Goal: Obtain resource: Obtain resource

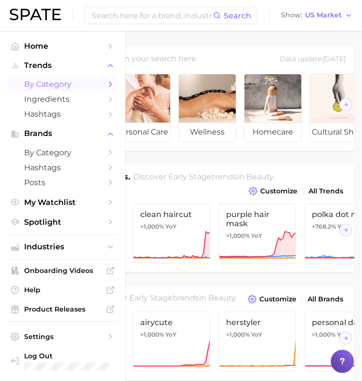
click at [48, 83] on span "by Category" at bounding box center [62, 84] width 77 height 9
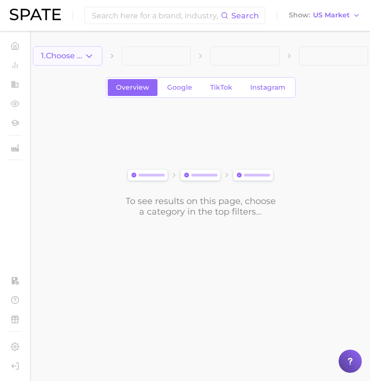
click at [80, 52] on span "1. Choose Category" at bounding box center [62, 56] width 43 height 9
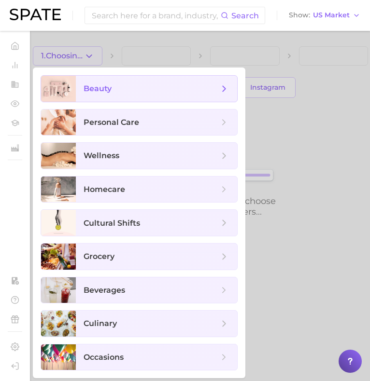
click at [94, 83] on span "beauty" at bounding box center [156, 89] width 161 height 26
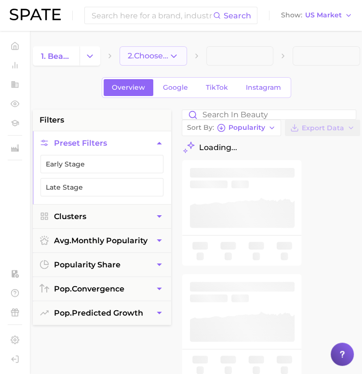
click at [172, 55] on icon "button" at bounding box center [174, 56] width 10 height 10
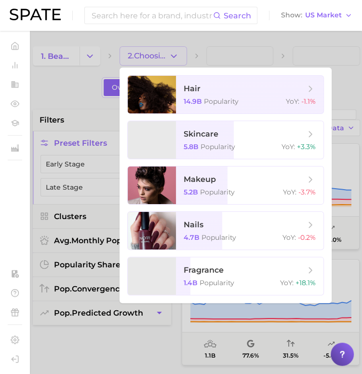
click at [152, 39] on div at bounding box center [181, 187] width 362 height 374
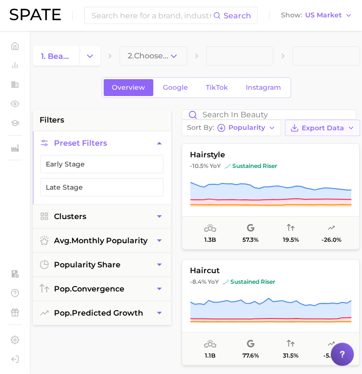
click at [317, 134] on button "Export Data" at bounding box center [322, 128] width 75 height 16
click at [316, 146] on span "Card Data CSV" at bounding box center [296, 146] width 51 height 8
click at [93, 61] on icon "Change Category" at bounding box center [90, 56] width 10 height 10
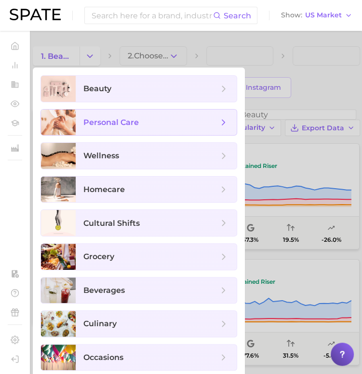
click at [104, 122] on span "personal care" at bounding box center [110, 122] width 55 height 9
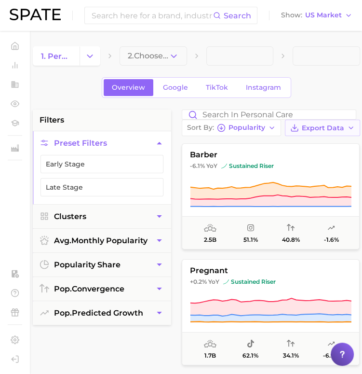
click at [328, 125] on span "Export Data" at bounding box center [323, 128] width 42 height 8
click at [321, 141] on button "Card Data CSV" at bounding box center [307, 145] width 106 height 17
click at [92, 51] on icon "Change Category" at bounding box center [90, 56] width 10 height 10
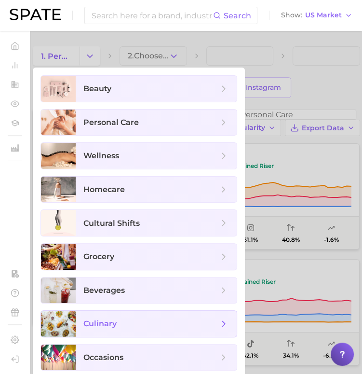
click at [73, 323] on div at bounding box center [58, 324] width 35 height 26
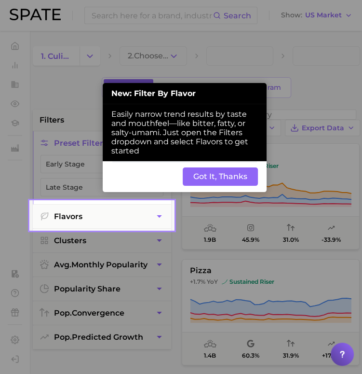
click at [237, 176] on button "Got It, Thanks" at bounding box center [220, 176] width 75 height 18
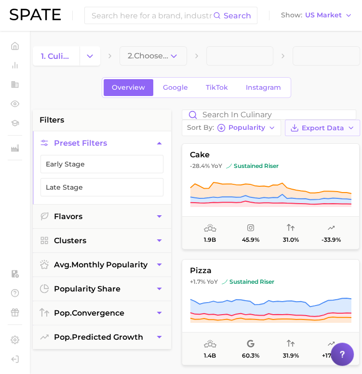
click at [329, 128] on span "Export Data" at bounding box center [323, 128] width 42 height 8
click at [320, 147] on button "Card Data CSV" at bounding box center [307, 145] width 106 height 17
click at [87, 57] on icon "Change Category" at bounding box center [90, 56] width 10 height 10
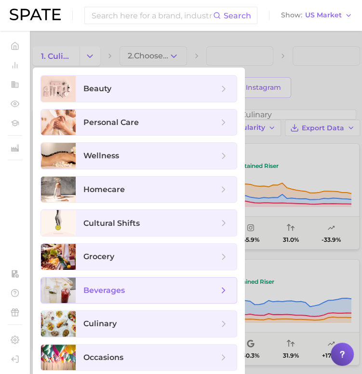
click at [143, 285] on span "beverages" at bounding box center [150, 290] width 135 height 11
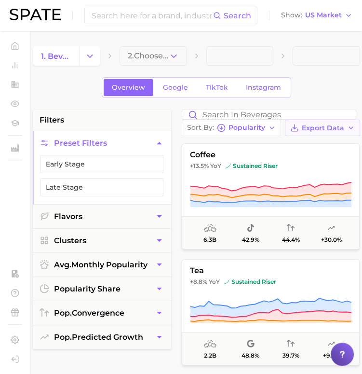
click at [323, 129] on span "Export Data" at bounding box center [323, 128] width 42 height 8
click at [291, 147] on span "Card Data CSV" at bounding box center [296, 146] width 51 height 8
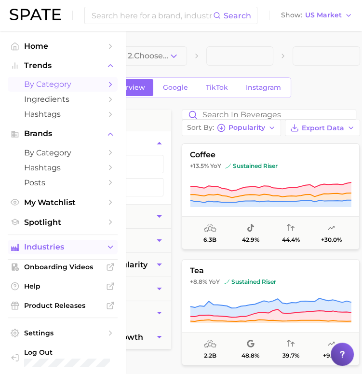
click at [33, 249] on span "Industries" at bounding box center [62, 247] width 77 height 9
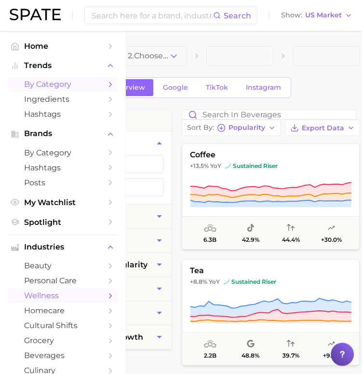
click at [41, 299] on span "wellness" at bounding box center [62, 295] width 77 height 9
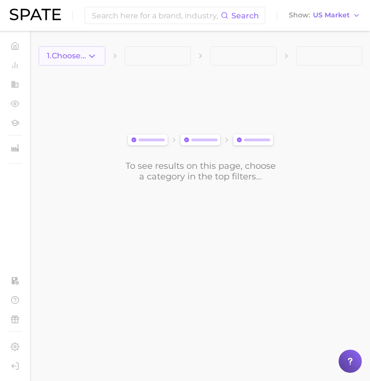
click at [96, 60] on icon "button" at bounding box center [92, 56] width 10 height 10
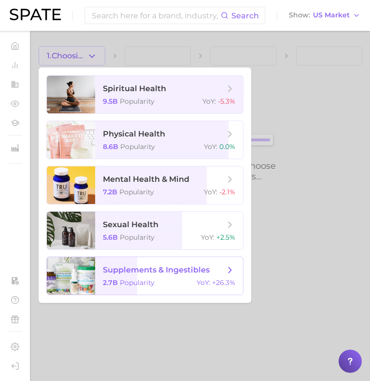
click at [152, 270] on span "supplements & ingestibles" at bounding box center [156, 269] width 107 height 9
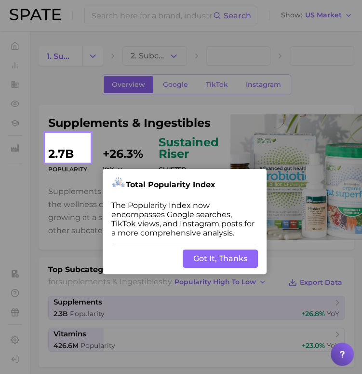
click at [236, 261] on button "Got It, Thanks" at bounding box center [220, 258] width 75 height 18
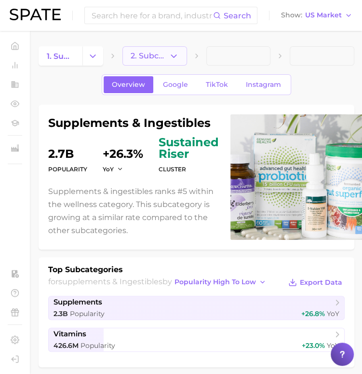
click at [170, 55] on icon "button" at bounding box center [174, 56] width 10 height 10
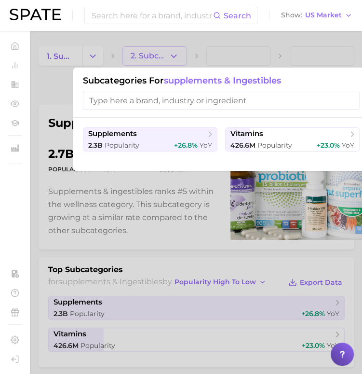
click at [45, 86] on div at bounding box center [181, 187] width 362 height 374
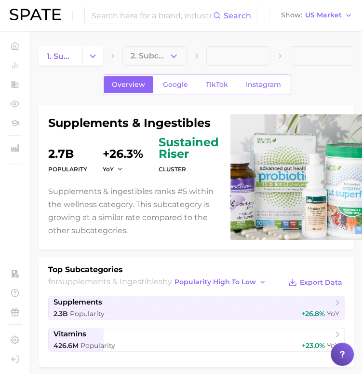
scroll to position [0, 0]
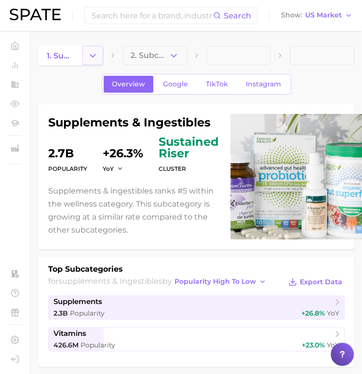
click at [96, 55] on icon "Change Category" at bounding box center [93, 56] width 10 height 10
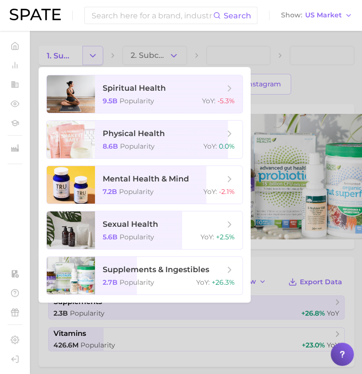
click at [96, 55] on div at bounding box center [181, 187] width 362 height 374
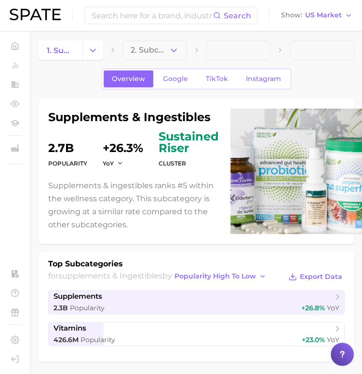
scroll to position [6, 0]
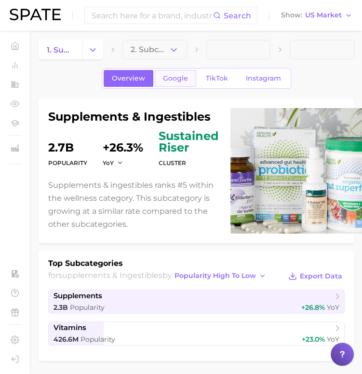
click at [175, 82] on link "Google" at bounding box center [175, 78] width 41 height 17
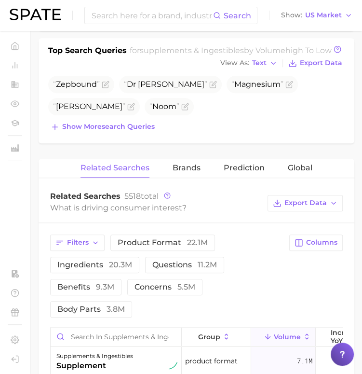
scroll to position [345, 0]
click at [316, 239] on span "Columns" at bounding box center [321, 242] width 31 height 8
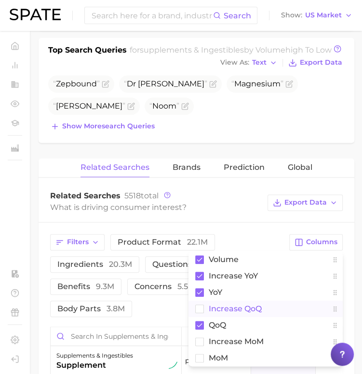
click at [202, 306] on rect at bounding box center [200, 308] width 8 height 8
click at [204, 340] on button "increase MoM" at bounding box center [266, 341] width 154 height 16
click at [199, 354] on rect at bounding box center [200, 358] width 8 height 8
click at [234, 203] on div "What is driving consumer interest?" at bounding box center [156, 207] width 213 height 13
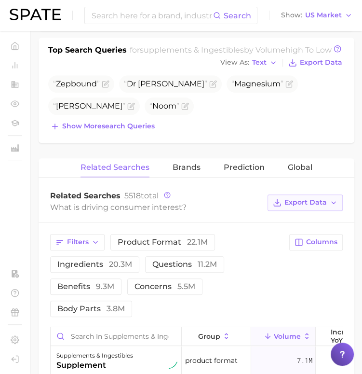
click at [298, 202] on span "Export Data" at bounding box center [306, 202] width 42 height 8
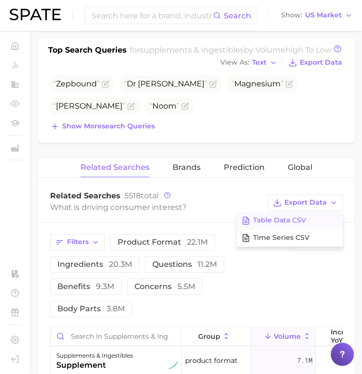
click at [292, 218] on span "Table Data CSV" at bounding box center [279, 220] width 53 height 8
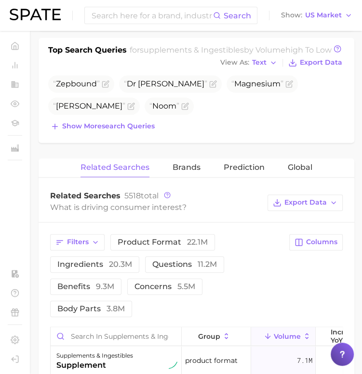
click at [258, 306] on div "Filters product format 22.1m ingredients 20.3m questions 11.2m benefits 9.3m co…" at bounding box center [167, 275] width 234 height 83
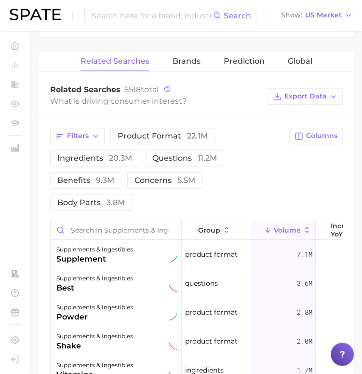
scroll to position [454, 0]
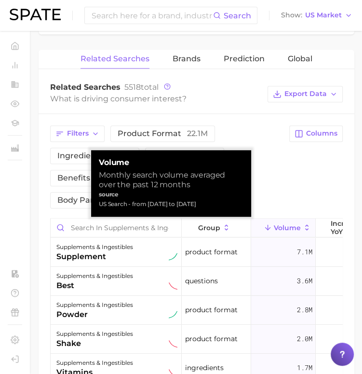
click at [205, 204] on div "US Search - from [DATE] to [DATE]" at bounding box center [171, 204] width 145 height 10
copy div "US Search - from [DATE] to [DATE]"
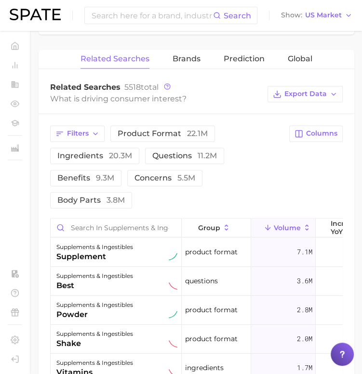
scroll to position [445, 0]
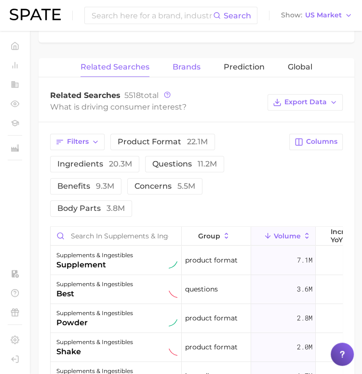
click at [191, 67] on span "Brands" at bounding box center [187, 67] width 28 height 9
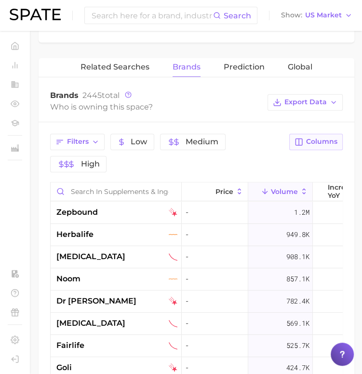
click at [323, 138] on span "Columns" at bounding box center [321, 142] width 31 height 8
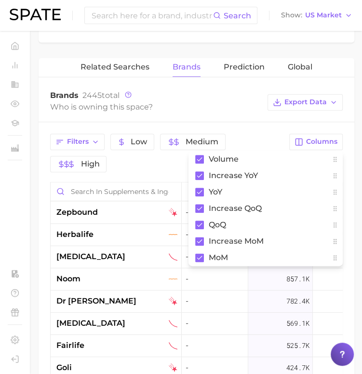
click at [252, 116] on div "Brands 2445 total Who is owning this space? Export Data" at bounding box center [197, 102] width 316 height 39
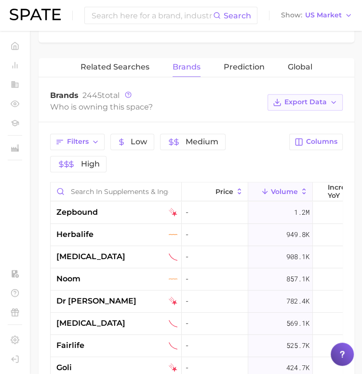
click at [289, 103] on span "Export Data" at bounding box center [306, 102] width 42 height 8
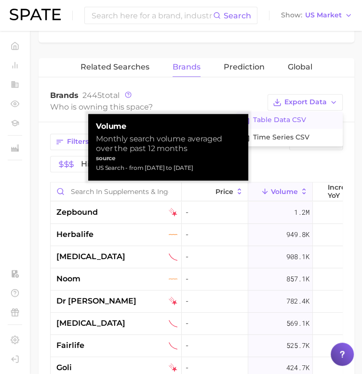
click at [291, 118] on span "Table Data CSV" at bounding box center [279, 120] width 53 height 8
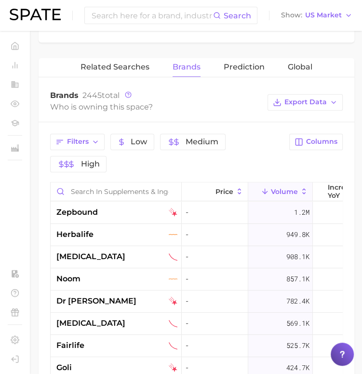
click at [89, 85] on div "Brands 2445 total Who is owning this space? Export Data" at bounding box center [197, 102] width 316 height 39
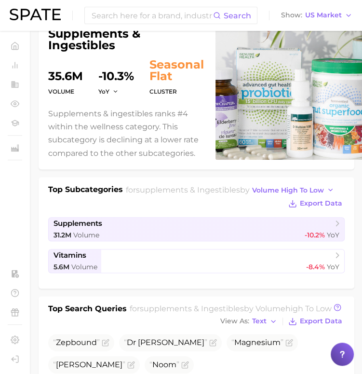
scroll to position [0, 0]
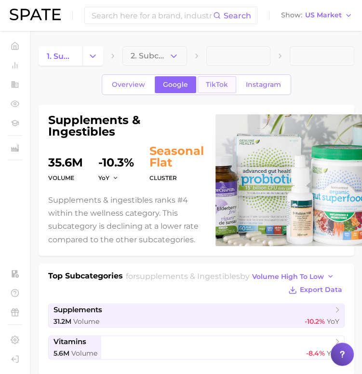
click at [216, 81] on span "TikTok" at bounding box center [217, 85] width 22 height 8
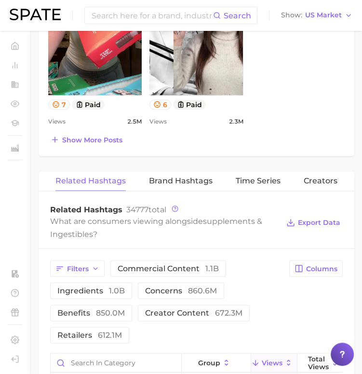
scroll to position [836, 0]
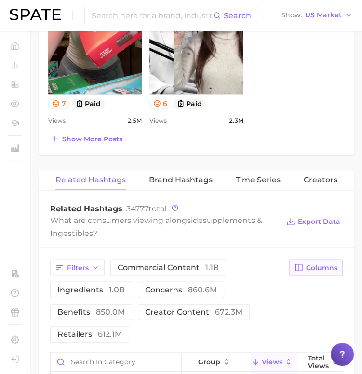
drag, startPoint x: 303, startPoint y: 265, endPoint x: 299, endPoint y: 268, distance: 5.2
click at [299, 268] on icon "button" at bounding box center [299, 267] width 9 height 9
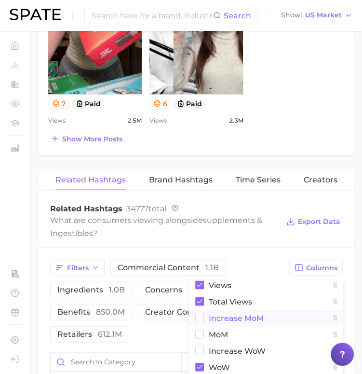
click at [199, 314] on rect at bounding box center [200, 318] width 8 height 8
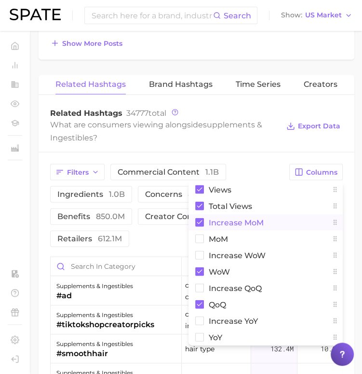
scroll to position [931, 0]
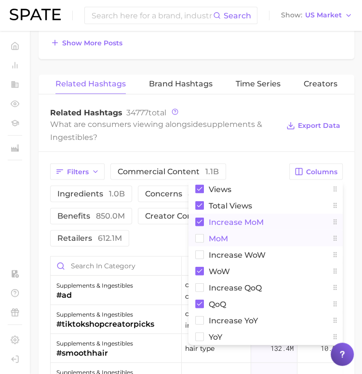
click at [198, 237] on rect at bounding box center [200, 238] width 8 height 8
click at [202, 253] on rect at bounding box center [200, 255] width 8 height 8
click at [198, 285] on rect at bounding box center [200, 288] width 8 height 8
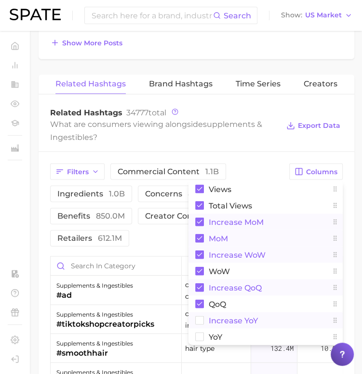
click at [198, 321] on rect at bounding box center [200, 321] width 8 height 8
click at [198, 336] on rect at bounding box center [200, 337] width 8 height 8
click at [237, 121] on span "supplements & ingestibles" at bounding box center [156, 131] width 212 height 22
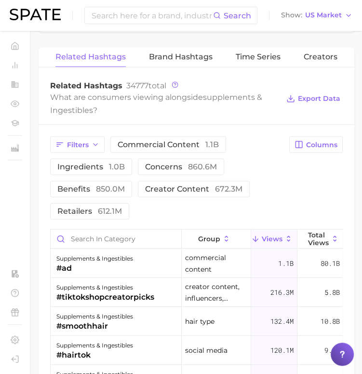
scroll to position [959, 0]
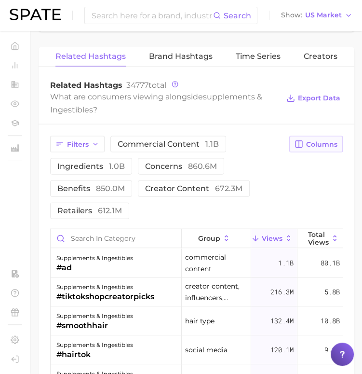
click at [316, 140] on span "Columns" at bounding box center [321, 144] width 31 height 8
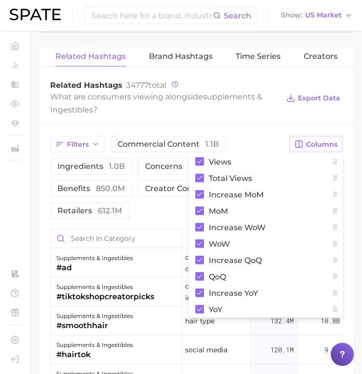
click at [316, 140] on span "Columns" at bounding box center [321, 144] width 31 height 8
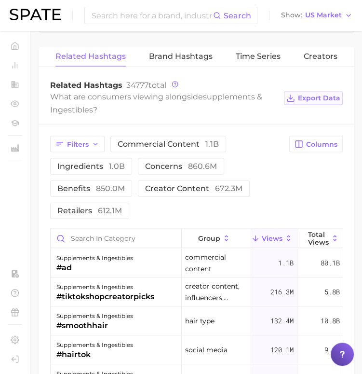
click at [314, 99] on span "Export Data" at bounding box center [319, 98] width 42 height 8
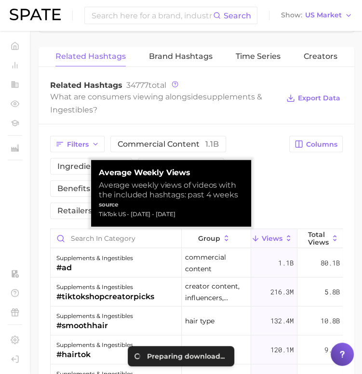
click at [192, 212] on div "TikTok US - [DATE] - [DATE]" at bounding box center [171, 214] width 145 height 10
copy div "TikTok US - [DATE] - [DATE]"
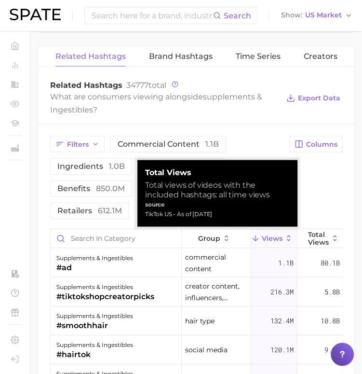
click at [212, 211] on div "TikTok US - As of [DATE]" at bounding box center [217, 214] width 145 height 10
copy div "TikTok US - As of [DATE]"
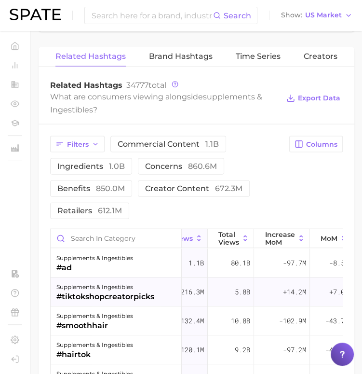
scroll to position [0, 90]
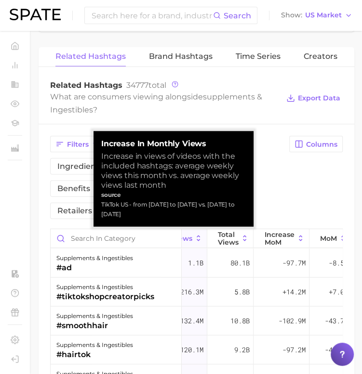
click at [187, 203] on div "TikTok US - from [DATE] to [DATE] vs. [DATE] to [DATE]" at bounding box center [173, 209] width 145 height 19
copy div "TikTok US - from [DATE] to [DATE] vs. [DATE] to [DATE]"
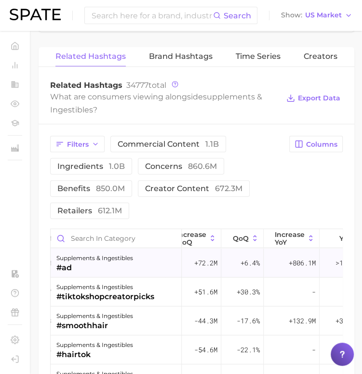
scroll to position [0, 406]
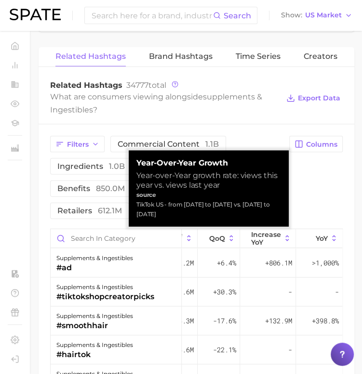
click at [210, 211] on div "TikTok US - from [DATE] to [DATE] vs. [DATE] to [DATE]" at bounding box center [209, 209] width 145 height 19
click at [198, 205] on div "TikTok US - from [DATE] to [DATE] vs. [DATE] to [DATE]" at bounding box center [209, 209] width 145 height 19
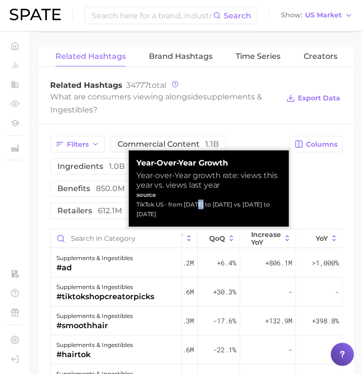
click at [198, 205] on div "TikTok US - from [DATE] to [DATE] vs. [DATE] to [DATE]" at bounding box center [209, 209] width 145 height 19
drag, startPoint x: 138, startPoint y: 204, endPoint x: 213, endPoint y: 215, distance: 76.6
click at [213, 215] on div "TikTok US - from [DATE] to [DATE] vs. [DATE] to [DATE]" at bounding box center [209, 209] width 145 height 19
copy div "TikTok US - from [DATE] to [DATE] vs. [DATE] to [DATE]"
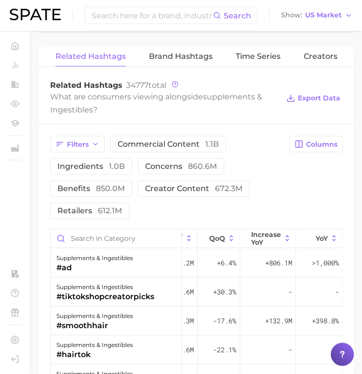
click at [105, 106] on div "What are consumers viewing alongside supplements & ingestibles ?" at bounding box center [164, 103] width 229 height 26
click at [175, 55] on span "Brand Hashtags" at bounding box center [181, 56] width 64 height 9
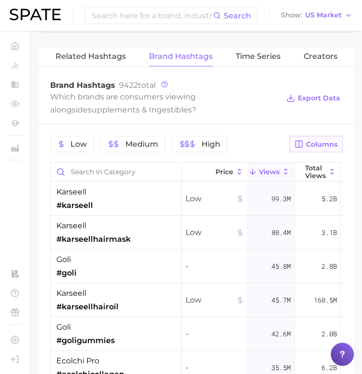
click at [326, 140] on span "Columns" at bounding box center [321, 144] width 31 height 8
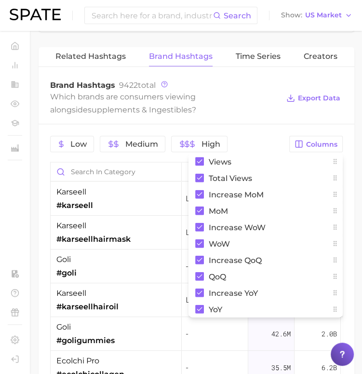
click at [252, 112] on div "Which brands are consumers viewing alongside supplements & ingestibles ?" at bounding box center [164, 103] width 229 height 26
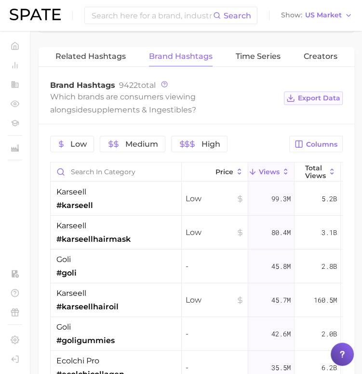
click at [325, 96] on span "Export Data" at bounding box center [319, 98] width 42 height 8
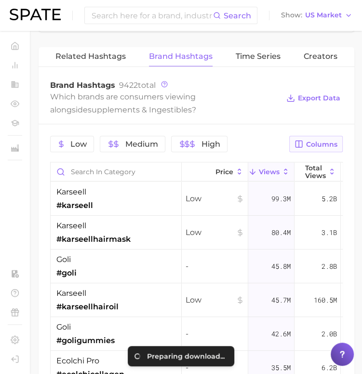
click at [316, 140] on span "Columns" at bounding box center [321, 144] width 31 height 8
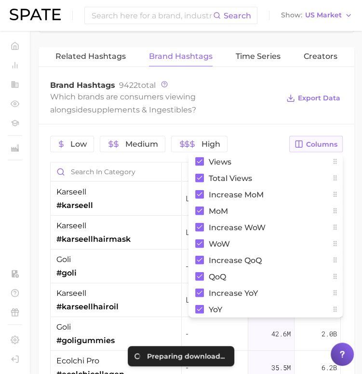
click at [316, 140] on span "Columns" at bounding box center [321, 144] width 31 height 8
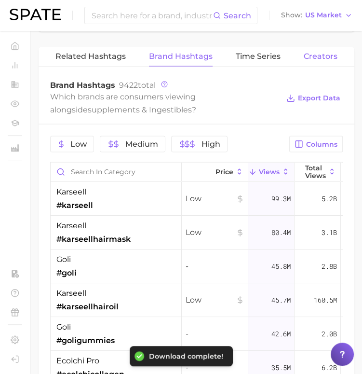
click at [325, 54] on span "Creators" at bounding box center [321, 56] width 34 height 9
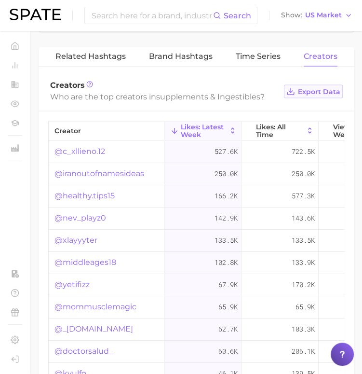
click at [325, 89] on span "Export Data" at bounding box center [319, 92] width 42 height 8
click at [270, 49] on button "Time Series" at bounding box center [258, 56] width 45 height 19
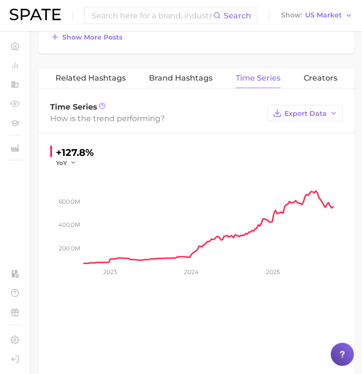
scroll to position [888, 0]
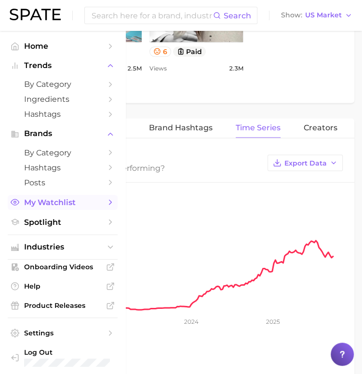
click at [89, 203] on span "My Watchlist" at bounding box center [62, 202] width 77 height 9
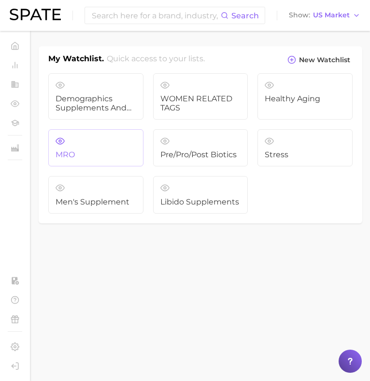
click at [100, 154] on span "MRO" at bounding box center [95, 155] width 81 height 9
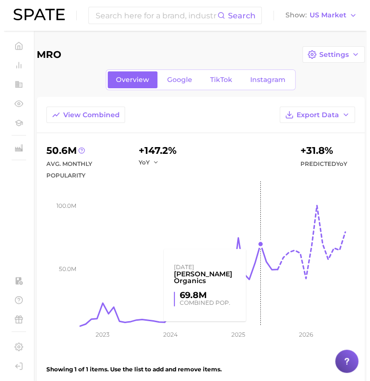
scroll to position [169, 0]
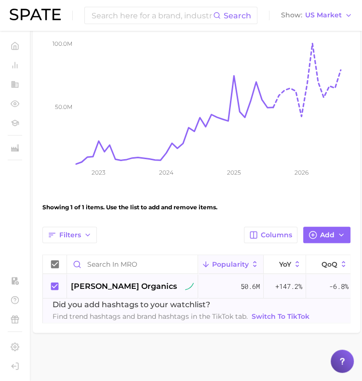
click at [127, 281] on span "[PERSON_NAME] organics" at bounding box center [124, 287] width 106 height 12
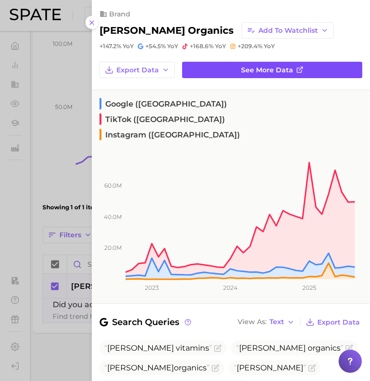
click at [244, 71] on span "See more data" at bounding box center [267, 70] width 52 height 8
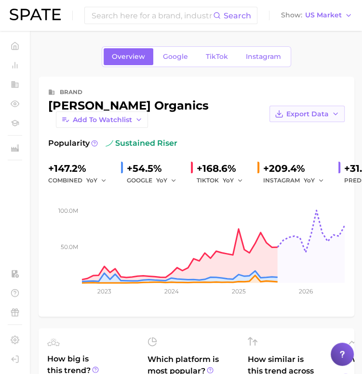
click at [299, 110] on span "Export Data" at bounding box center [308, 114] width 42 height 8
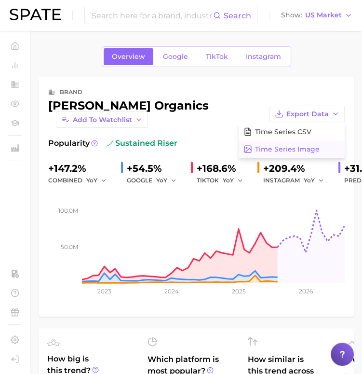
click at [308, 145] on span "Time Series Image" at bounding box center [287, 149] width 65 height 8
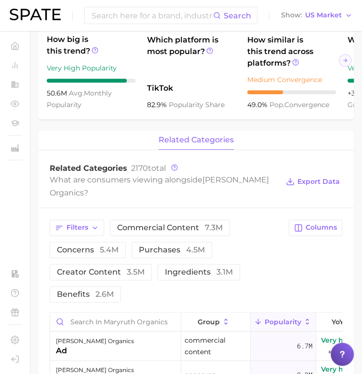
scroll to position [320, 0]
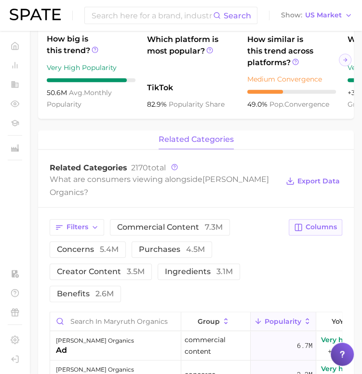
click at [309, 231] on span "Columns" at bounding box center [321, 227] width 31 height 8
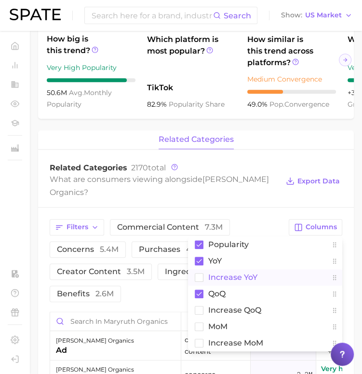
click at [203, 280] on rect at bounding box center [199, 277] width 8 height 8
click at [198, 314] on rect at bounding box center [199, 310] width 8 height 8
click at [200, 335] on button "MoM" at bounding box center [265, 326] width 154 height 16
click at [198, 347] on rect at bounding box center [199, 343] width 8 height 8
click at [265, 188] on div "What are consumers viewing alongside [PERSON_NAME] organics ?" at bounding box center [164, 186] width 229 height 26
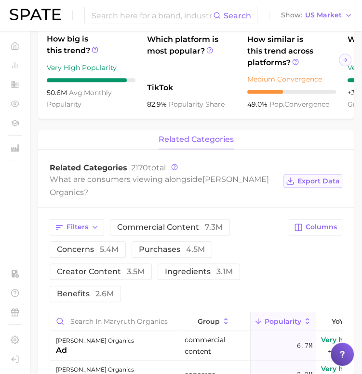
click at [296, 188] on button "Export Data" at bounding box center [313, 181] width 59 height 14
